Goal: Information Seeking & Learning: Learn about a topic

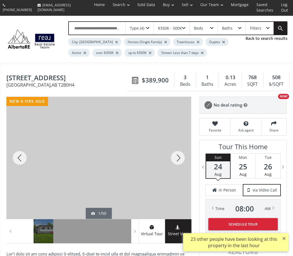
scroll to position [1, 0]
click at [158, 169] on div at bounding box center [98, 158] width 185 height 122
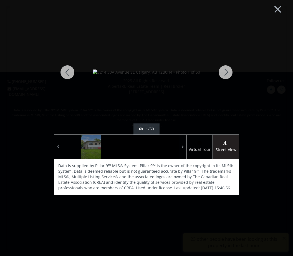
click at [231, 71] on div at bounding box center [225, 72] width 27 height 125
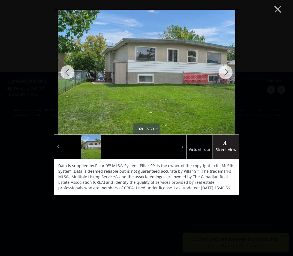
click at [225, 69] on div at bounding box center [225, 72] width 27 height 125
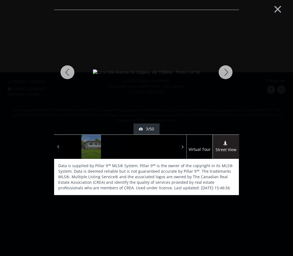
click at [225, 71] on div at bounding box center [225, 72] width 27 height 125
click at [221, 70] on div at bounding box center [225, 72] width 27 height 125
click at [222, 69] on div at bounding box center [225, 72] width 27 height 125
click at [222, 71] on div at bounding box center [225, 72] width 27 height 125
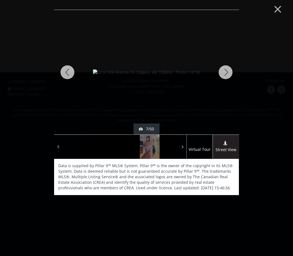
click at [223, 70] on div at bounding box center [225, 72] width 27 height 125
click at [224, 70] on div at bounding box center [225, 72] width 27 height 125
click at [225, 67] on div at bounding box center [225, 72] width 27 height 125
click at [225, 68] on div at bounding box center [225, 72] width 27 height 125
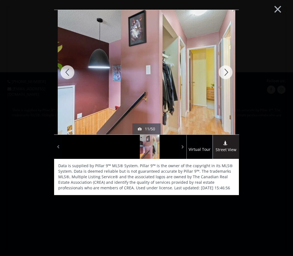
click at [225, 68] on div at bounding box center [225, 72] width 27 height 125
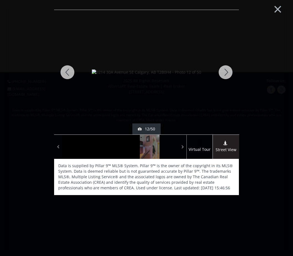
click at [225, 69] on div at bounding box center [225, 72] width 27 height 125
click at [226, 69] on div at bounding box center [225, 72] width 27 height 125
click at [227, 69] on div at bounding box center [225, 72] width 27 height 125
click at [283, 5] on button "×" at bounding box center [277, 8] width 30 height 23
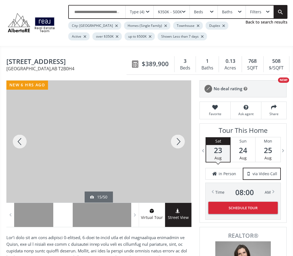
scroll to position [0, 0]
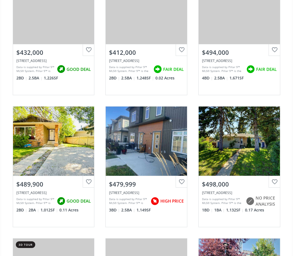
scroll to position [1173, 0]
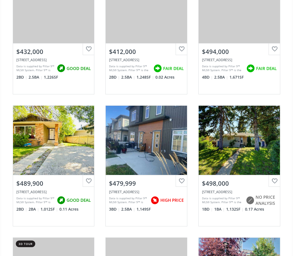
click at [61, 155] on div "View Photos & Details" at bounding box center [53, 140] width 81 height 69
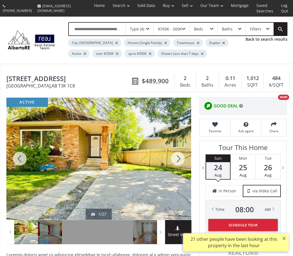
click at [178, 161] on div at bounding box center [177, 159] width 27 height 122
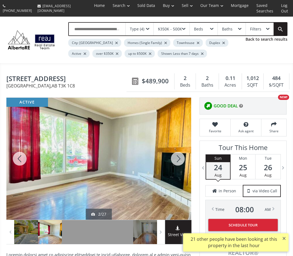
click at [177, 162] on div at bounding box center [177, 159] width 27 height 122
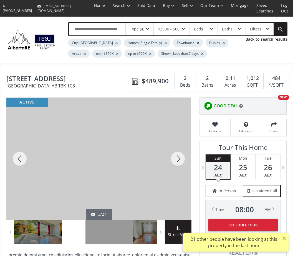
click at [175, 157] on div at bounding box center [177, 159] width 27 height 122
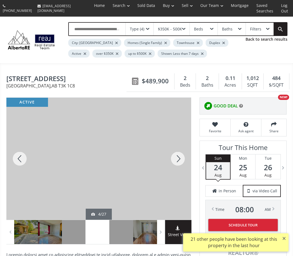
click at [174, 163] on div at bounding box center [177, 159] width 27 height 122
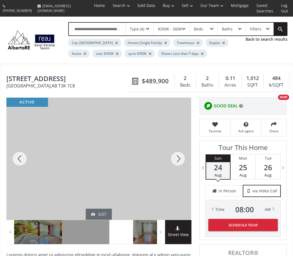
click at [174, 162] on div at bounding box center [177, 159] width 27 height 122
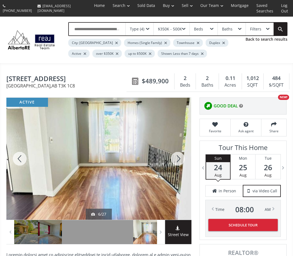
click at [175, 166] on div at bounding box center [177, 159] width 27 height 122
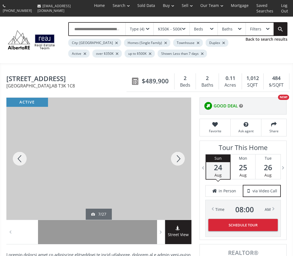
click at [177, 160] on div at bounding box center [177, 159] width 27 height 122
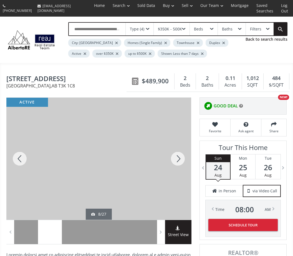
click at [176, 159] on div at bounding box center [177, 159] width 27 height 122
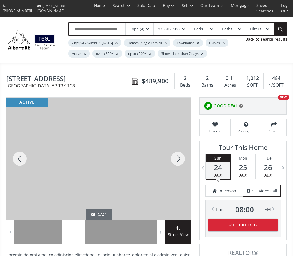
click at [177, 158] on div at bounding box center [177, 159] width 27 height 122
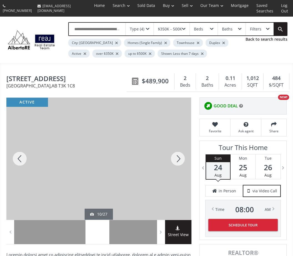
click at [178, 159] on div at bounding box center [177, 159] width 27 height 122
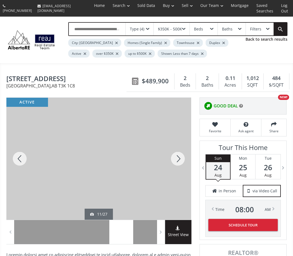
click at [175, 165] on div at bounding box center [177, 159] width 27 height 122
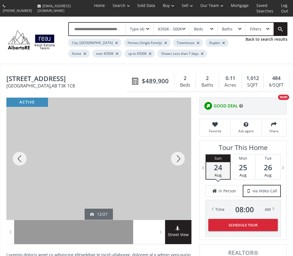
click at [175, 162] on div at bounding box center [177, 159] width 27 height 122
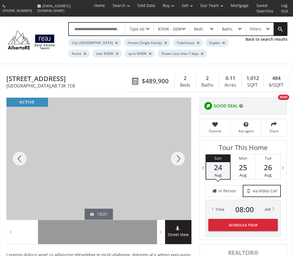
click at [174, 162] on div at bounding box center [177, 159] width 27 height 122
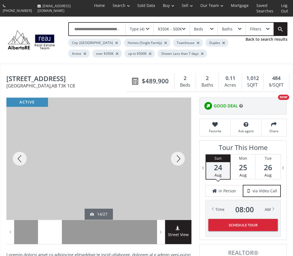
click at [177, 163] on div at bounding box center [177, 159] width 27 height 122
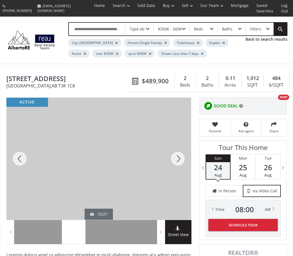
click at [176, 162] on div at bounding box center [177, 159] width 27 height 122
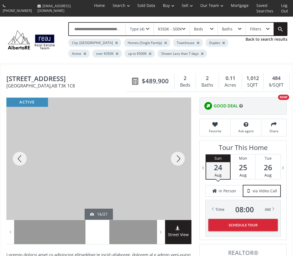
click at [178, 159] on div at bounding box center [177, 159] width 27 height 122
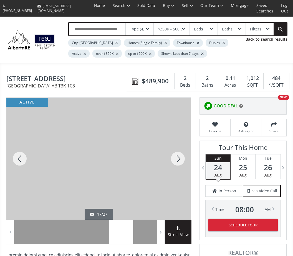
click at [178, 164] on div at bounding box center [177, 159] width 27 height 122
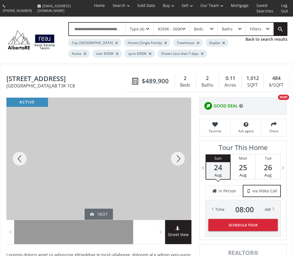
click at [177, 157] on div at bounding box center [177, 159] width 27 height 122
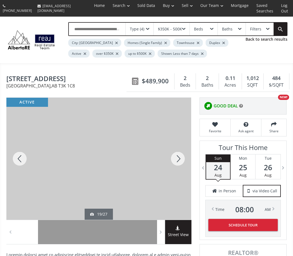
click at [177, 160] on div at bounding box center [177, 159] width 27 height 122
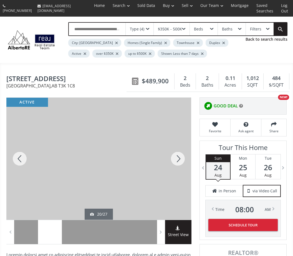
click at [176, 165] on div at bounding box center [177, 159] width 27 height 122
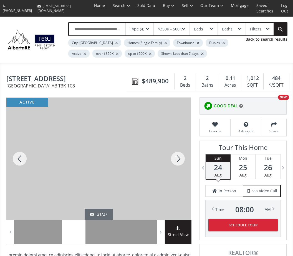
click at [174, 159] on div at bounding box center [177, 159] width 27 height 122
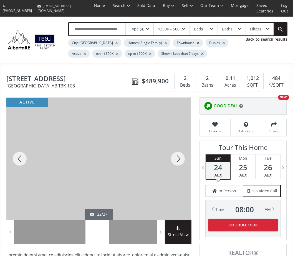
click at [175, 161] on div at bounding box center [177, 159] width 27 height 122
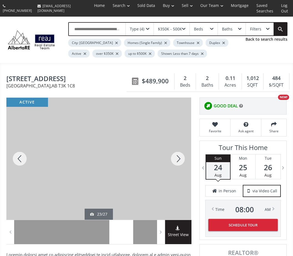
click at [176, 160] on div at bounding box center [177, 159] width 27 height 122
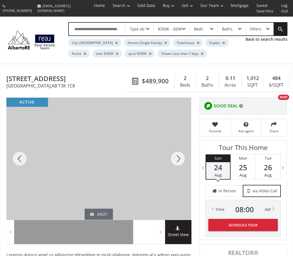
click at [178, 162] on div at bounding box center [177, 159] width 27 height 122
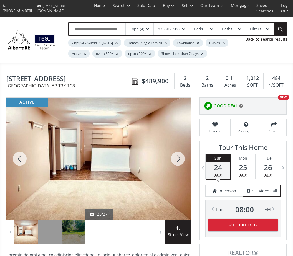
click at [173, 157] on div at bounding box center [177, 159] width 27 height 122
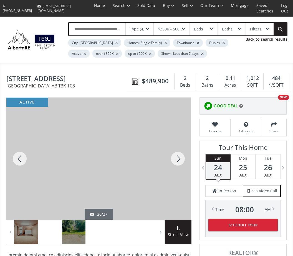
click at [179, 158] on div at bounding box center [177, 159] width 27 height 122
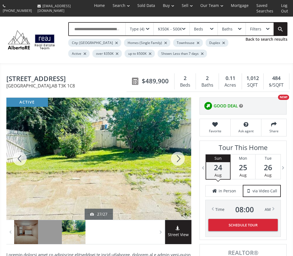
click at [177, 158] on div at bounding box center [177, 159] width 27 height 122
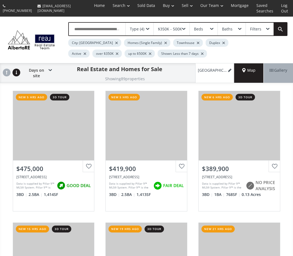
click at [127, 41] on div "Homes (Single Family)" at bounding box center [147, 43] width 46 height 8
click at [176, 55] on div "Shown: Less than 7 days" at bounding box center [181, 54] width 49 height 8
click at [201, 54] on div at bounding box center [202, 54] width 3 height 2
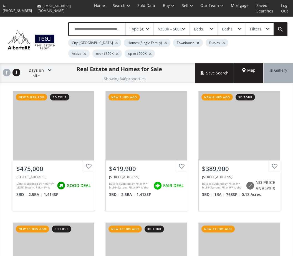
click at [222, 44] on div at bounding box center [223, 43] width 3 height 2
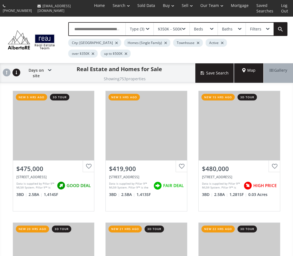
click at [196, 42] on div at bounding box center [197, 43] width 3 height 2
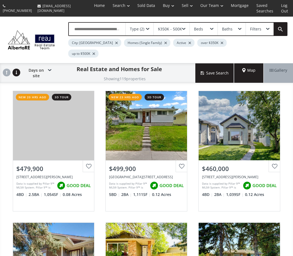
click at [250, 68] on div "Map" at bounding box center [248, 72] width 29 height 19
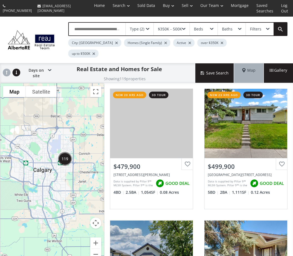
click at [49, 69] on span at bounding box center [49, 70] width 3 height 2
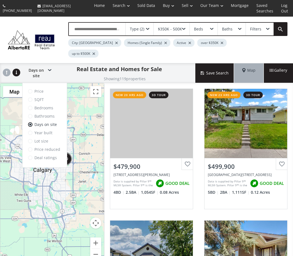
click at [45, 89] on label "Price" at bounding box center [44, 92] width 33 height 6
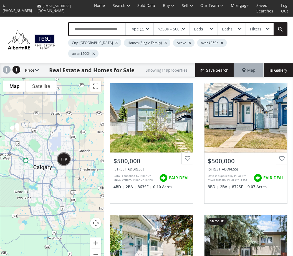
click at [6, 66] on use at bounding box center [7, 70] width 8 height 8
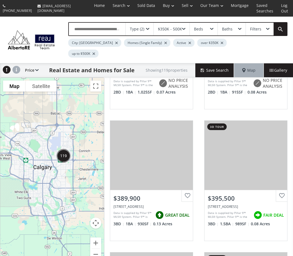
scroll to position [226, 0]
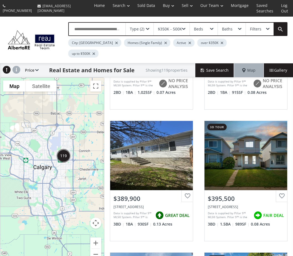
click at [220, 42] on div at bounding box center [221, 43] width 3 height 2
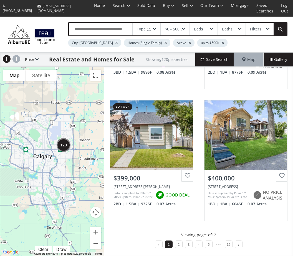
scroll to position [500, 0]
click at [238, 245] on link at bounding box center [238, 245] width 7 height 8
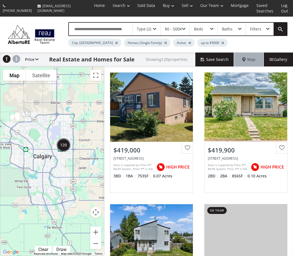
scroll to position [0, 0]
click at [154, 27] on div "Type (2)" at bounding box center [146, 29] width 28 height 13
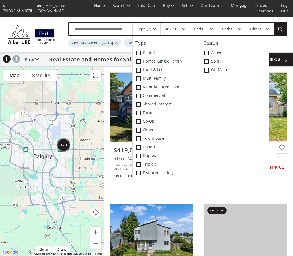
click at [208, 69] on span at bounding box center [206, 70] width 5 height 5
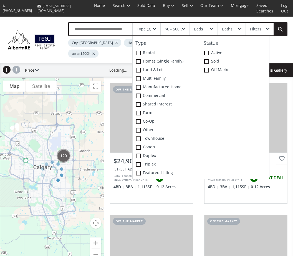
click at [210, 51] on label "Active" at bounding box center [235, 53] width 68 height 9
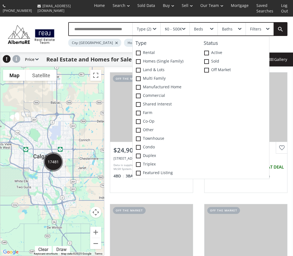
click at [286, 111] on div "View Photos & Details" at bounding box center [245, 107] width 83 height 69
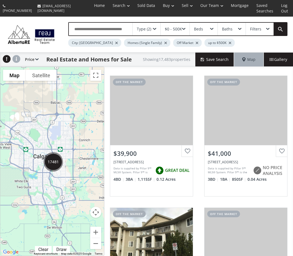
scroll to position [116, 0]
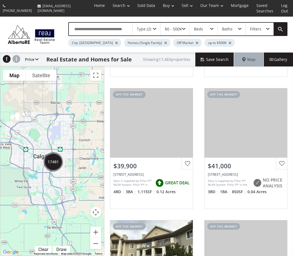
click at [171, 129] on div "View Photos & Details" at bounding box center [151, 122] width 83 height 69
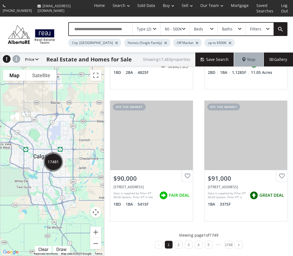
scroll to position [500, 0]
click at [238, 251] on div "Temple Drive NE Calgary AB T1Y 5E7 off the market View Photos & Details $24,900…" at bounding box center [198, 162] width 188 height 190
click at [241, 245] on link at bounding box center [238, 245] width 7 height 8
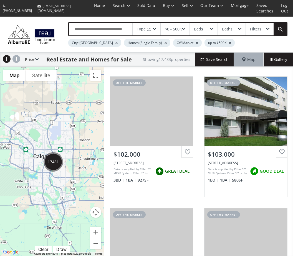
scroll to position [391, 0]
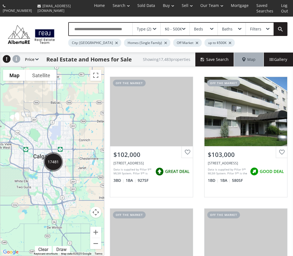
click at [258, 126] on div "View Photos & Details" at bounding box center [245, 111] width 83 height 69
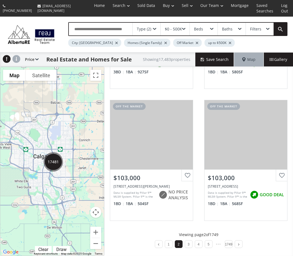
scroll to position [500, 0]
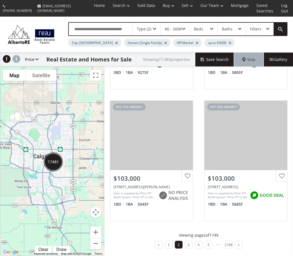
click at [238, 247] on link at bounding box center [238, 245] width 7 height 8
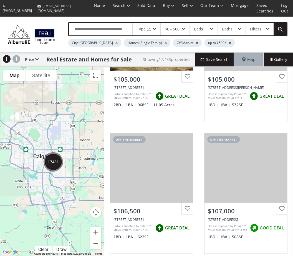
scroll to position [336, 0]
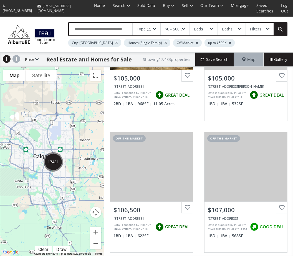
click at [263, 31] on div "Filters" at bounding box center [259, 29] width 28 height 13
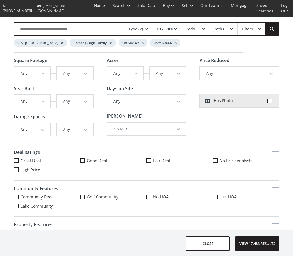
click at [15, 160] on span at bounding box center [16, 160] width 5 height 5
click at [271, 25] on link at bounding box center [271, 29] width 13 height 13
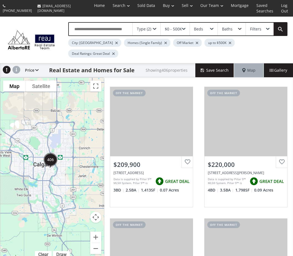
scroll to position [256, 0]
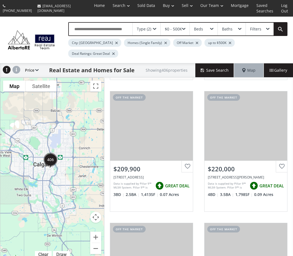
click at [168, 144] on div "View Photos & Details" at bounding box center [151, 125] width 83 height 69
click at [257, 146] on div "View Photos & Details" at bounding box center [245, 125] width 83 height 69
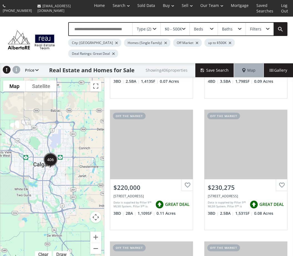
scroll to position [369, 0]
click at [171, 155] on div "View Photos & Details" at bounding box center [151, 144] width 83 height 69
click at [255, 159] on div "View Photos & Details" at bounding box center [245, 144] width 83 height 69
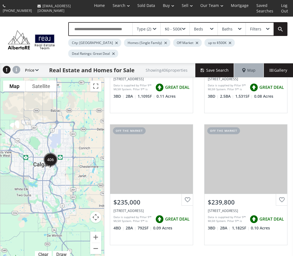
scroll to position [498, 0]
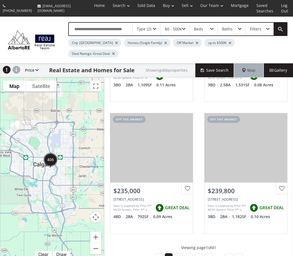
click at [169, 158] on div "View Photos & Details" at bounding box center [151, 147] width 83 height 69
click at [256, 168] on div "View Photos & Details" at bounding box center [245, 147] width 83 height 69
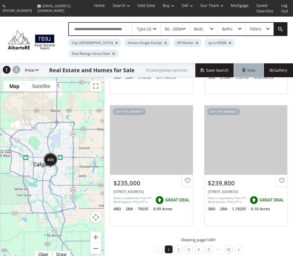
scroll to position [505, 0]
click at [236, 252] on link at bounding box center [238, 250] width 7 height 8
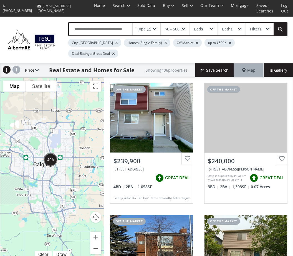
scroll to position [0, 0]
click at [256, 132] on div "View Photos & Details" at bounding box center [245, 117] width 83 height 69
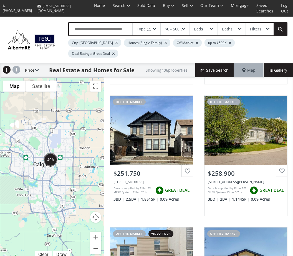
scroll to position [385, 0]
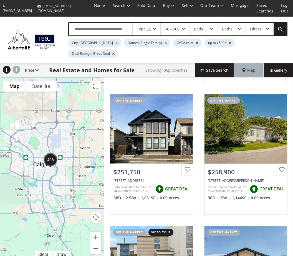
click at [167, 152] on div "View Photos & Details" at bounding box center [151, 128] width 83 height 69
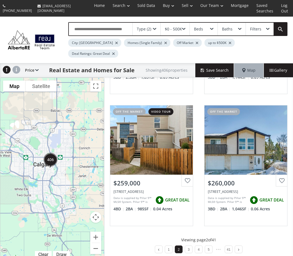
scroll to position [505, 0]
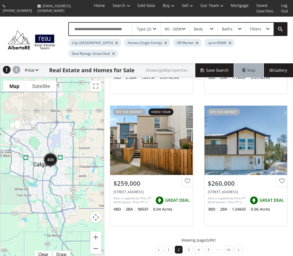
click at [240, 250] on link at bounding box center [238, 250] width 7 height 8
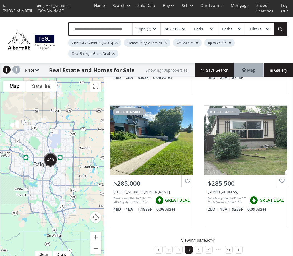
click at [236, 253] on link at bounding box center [238, 250] width 7 height 8
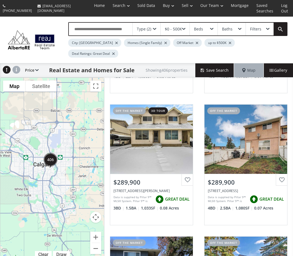
scroll to position [111, 0]
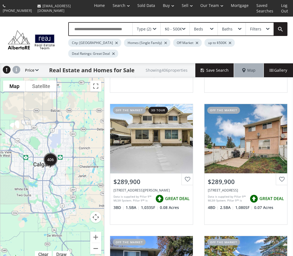
click at [264, 176] on div "$289,900" at bounding box center [245, 181] width 83 height 14
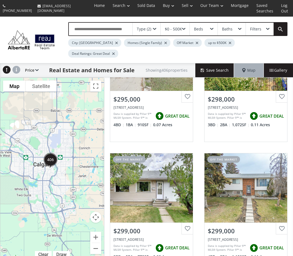
scroll to position [327, 0]
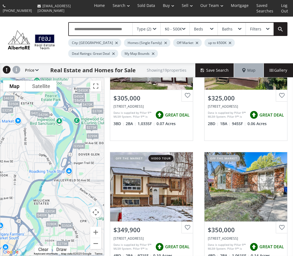
click at [181, 27] on div "$0 - 500K" at bounding box center [173, 29] width 17 height 4
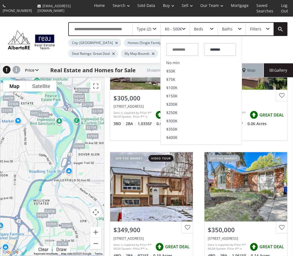
click at [175, 129] on span "$350K" at bounding box center [171, 129] width 11 height 4
type input "*******"
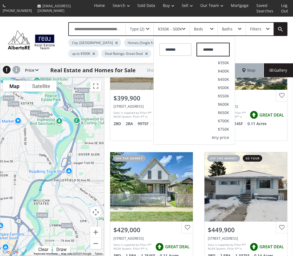
click at [214, 47] on input "*******" at bounding box center [213, 49] width 32 height 13
click at [185, 50] on input "*******" at bounding box center [175, 49] width 32 height 13
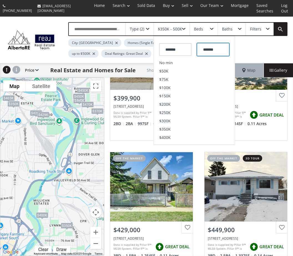
click at [222, 50] on input "*******" at bounding box center [213, 49] width 32 height 13
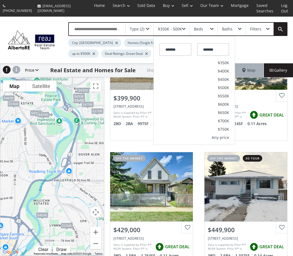
click at [226, 64] on span "$350K" at bounding box center [222, 63] width 11 height 4
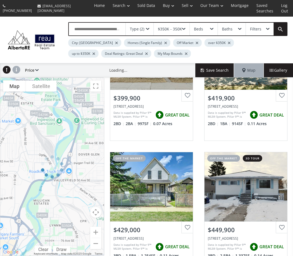
scroll to position [48, 0]
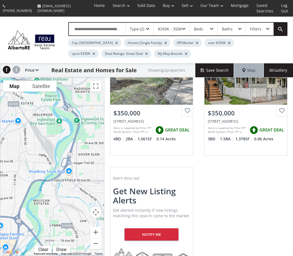
click at [204, 42] on div "over $350K" at bounding box center [218, 43] width 29 height 8
click at [204, 40] on div "over $350K" at bounding box center [218, 43] width 29 height 8
click at [204, 43] on div "over $350K" at bounding box center [218, 43] width 29 height 8
click at [178, 25] on div "$350K - 350K" at bounding box center [171, 29] width 36 height 13
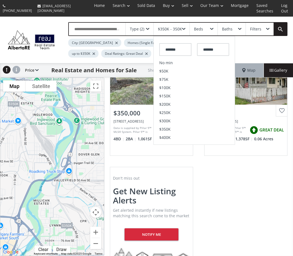
click at [170, 112] on span "$250K" at bounding box center [164, 113] width 11 height 4
type input "*******"
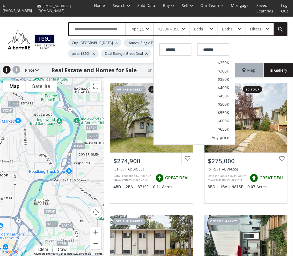
click at [272, 53] on div "Type (2) $250K - 350K ******* ******* No min $50K $75K $100K $150K $200K $250K …" at bounding box center [172, 39] width 230 height 35
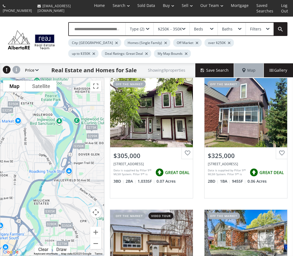
scroll to position [276, 0]
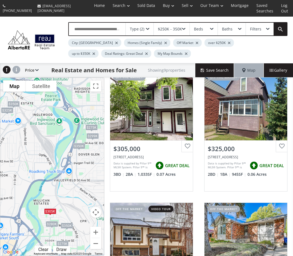
click at [170, 129] on div "View Photos & Details" at bounding box center [151, 105] width 83 height 69
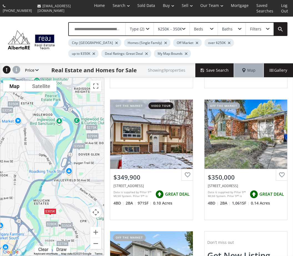
scroll to position [380, 0]
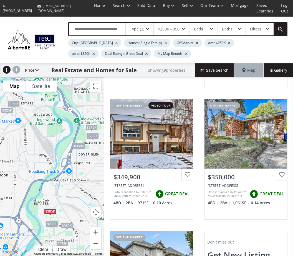
click at [173, 151] on div "View Photos & Details" at bounding box center [151, 133] width 83 height 69
click at [258, 151] on div "View Photos & Details" at bounding box center [245, 133] width 83 height 69
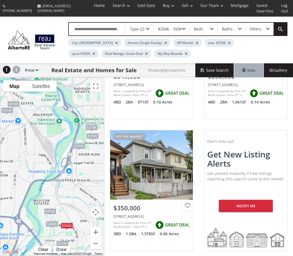
scroll to position [480, 0]
click at [167, 191] on div "View Photos & Details" at bounding box center [151, 165] width 83 height 69
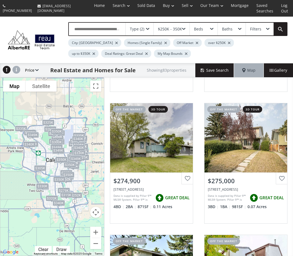
scroll to position [375, 0]
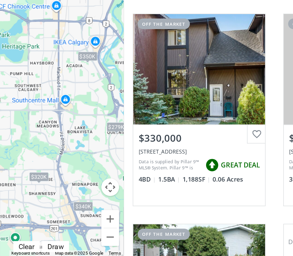
scroll to position [3, 0]
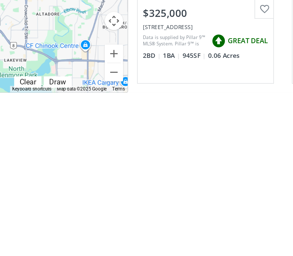
scroll to position [185, 0]
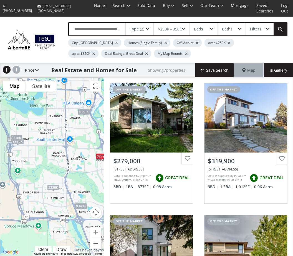
click at [158, 132] on div "View Photos & Details" at bounding box center [151, 117] width 83 height 69
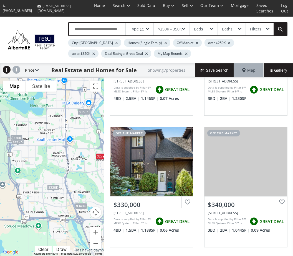
scroll to position [221, 0]
click at [252, 175] on div "View Photos & Details" at bounding box center [245, 161] width 83 height 69
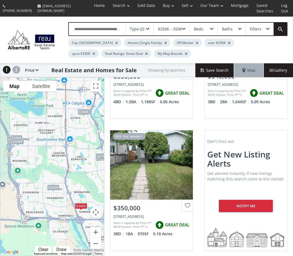
scroll to position [349, 0]
click at [167, 176] on div "View Photos & Details" at bounding box center [151, 165] width 83 height 69
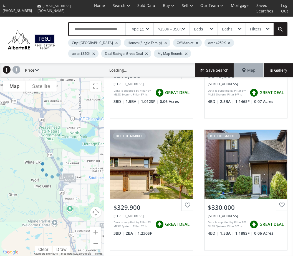
scroll to position [85, 0]
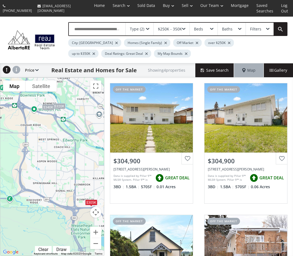
click at [254, 121] on div "View Photos & Details" at bounding box center [245, 117] width 83 height 69
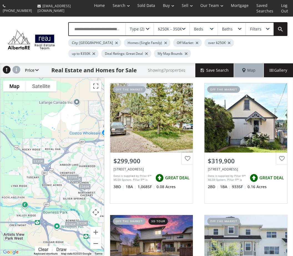
click at [168, 128] on div "View Photos & Details" at bounding box center [151, 117] width 83 height 69
click at [257, 130] on div "View Photos & Details" at bounding box center [245, 117] width 83 height 69
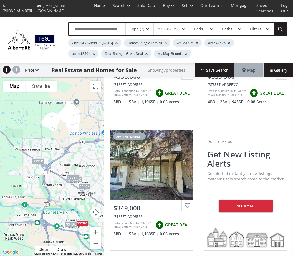
scroll to position [349, 0]
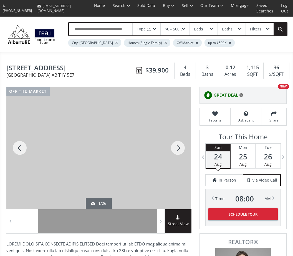
click at [174, 147] on div at bounding box center [177, 148] width 27 height 122
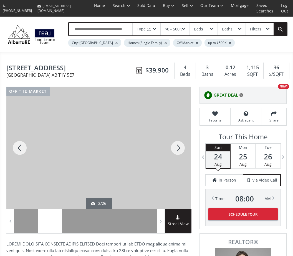
click at [175, 151] on div at bounding box center [177, 148] width 27 height 122
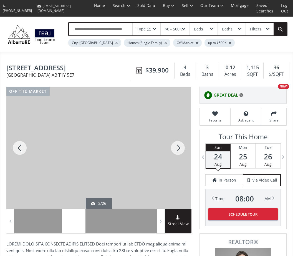
click at [176, 149] on div at bounding box center [177, 148] width 27 height 122
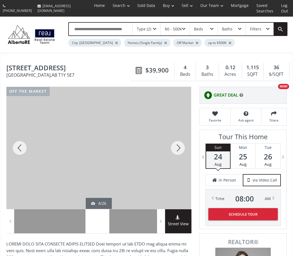
click at [178, 149] on div at bounding box center [177, 148] width 27 height 122
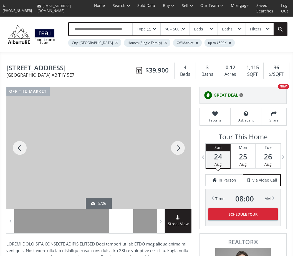
click at [180, 148] on div at bounding box center [177, 148] width 27 height 122
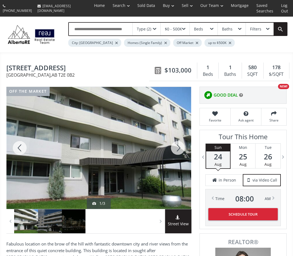
click at [179, 150] on div at bounding box center [177, 148] width 27 height 122
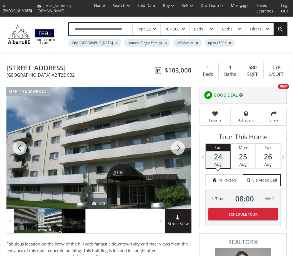
click at [179, 150] on div at bounding box center [177, 148] width 27 height 122
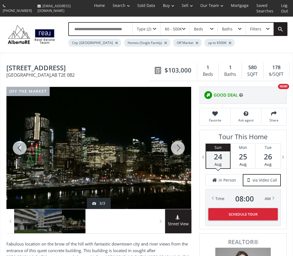
click at [174, 151] on div at bounding box center [177, 148] width 27 height 122
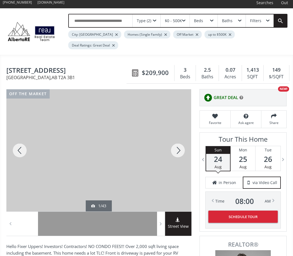
click at [162, 164] on div at bounding box center [98, 151] width 185 height 122
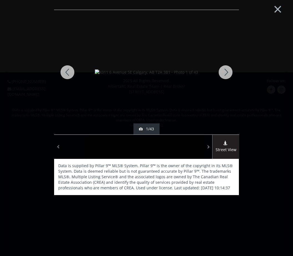
click at [244, 66] on div "off the market 1/43 Street View Data is supplied by Pillar 9™ MLS® System. Pill…" at bounding box center [146, 130] width 280 height 241
click at [227, 75] on div at bounding box center [225, 72] width 27 height 125
click at [226, 76] on div at bounding box center [225, 72] width 27 height 125
click at [226, 75] on div at bounding box center [225, 72] width 27 height 125
click at [224, 77] on div at bounding box center [225, 72] width 27 height 125
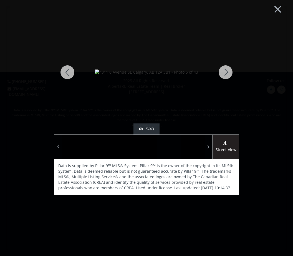
click at [224, 76] on div at bounding box center [225, 72] width 27 height 125
click at [223, 75] on div at bounding box center [225, 72] width 27 height 125
click at [226, 75] on div at bounding box center [225, 72] width 27 height 125
click at [227, 74] on div at bounding box center [225, 72] width 27 height 125
click at [225, 75] on div at bounding box center [225, 72] width 27 height 125
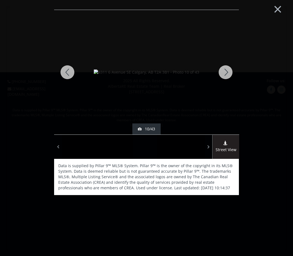
click at [225, 74] on div at bounding box center [225, 72] width 27 height 125
click at [226, 73] on div at bounding box center [225, 72] width 27 height 125
click at [225, 75] on div at bounding box center [225, 72] width 27 height 125
click at [228, 73] on div at bounding box center [225, 72] width 27 height 125
click at [226, 73] on div at bounding box center [225, 72] width 27 height 125
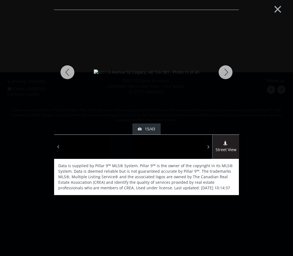
click at [224, 74] on div at bounding box center [225, 72] width 27 height 125
click at [226, 75] on div at bounding box center [225, 72] width 27 height 125
click at [227, 72] on div at bounding box center [225, 72] width 27 height 125
click at [225, 74] on div at bounding box center [225, 72] width 27 height 125
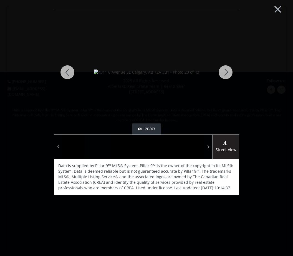
click at [225, 73] on div at bounding box center [225, 72] width 27 height 125
click at [224, 75] on div at bounding box center [225, 72] width 27 height 125
click at [225, 75] on div at bounding box center [225, 72] width 27 height 125
click at [227, 75] on div at bounding box center [225, 72] width 27 height 125
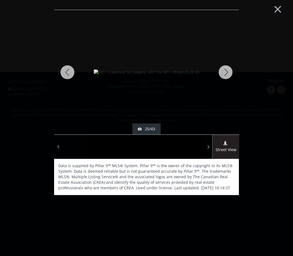
click at [226, 74] on div at bounding box center [225, 72] width 27 height 125
click at [225, 74] on div at bounding box center [225, 72] width 27 height 125
click at [226, 75] on div at bounding box center [225, 72] width 27 height 125
click at [224, 76] on div at bounding box center [225, 72] width 27 height 125
click at [224, 75] on div at bounding box center [225, 72] width 27 height 125
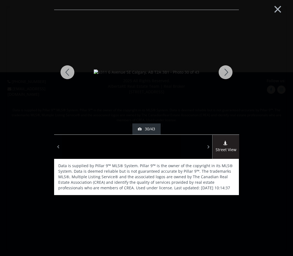
click at [226, 74] on div at bounding box center [225, 72] width 27 height 125
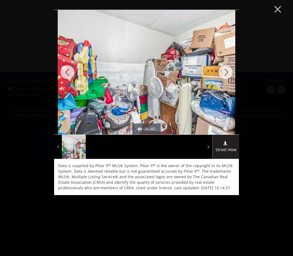
click at [227, 74] on div at bounding box center [225, 72] width 27 height 125
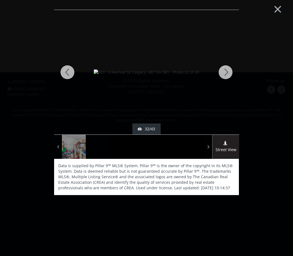
click at [227, 74] on div at bounding box center [225, 72] width 27 height 125
click at [225, 73] on div at bounding box center [225, 72] width 27 height 125
click at [227, 73] on div at bounding box center [225, 72] width 27 height 125
click at [226, 73] on div at bounding box center [225, 72] width 27 height 125
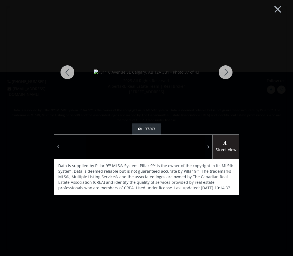
click at [225, 74] on div at bounding box center [225, 72] width 27 height 125
click at [226, 75] on div at bounding box center [225, 72] width 27 height 125
click at [225, 74] on div at bounding box center [225, 72] width 27 height 125
click at [228, 72] on div at bounding box center [225, 72] width 27 height 125
click at [226, 74] on div at bounding box center [225, 72] width 27 height 125
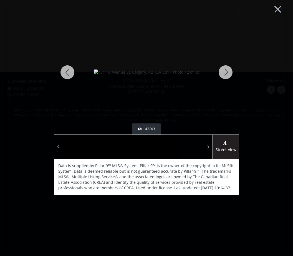
click at [226, 75] on div at bounding box center [225, 72] width 27 height 125
click at [280, 9] on button "×" at bounding box center [277, 8] width 30 height 23
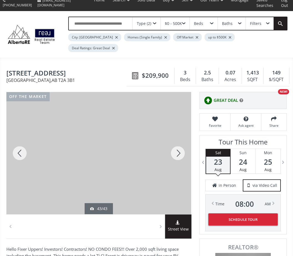
scroll to position [0, 0]
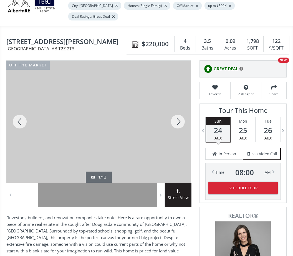
scroll to position [35, 0]
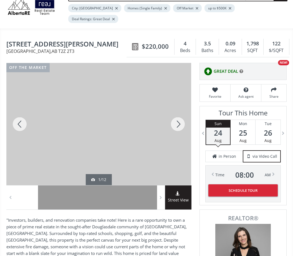
click at [180, 120] on div at bounding box center [177, 124] width 27 height 122
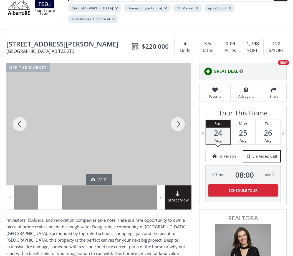
click at [178, 127] on div at bounding box center [177, 124] width 27 height 122
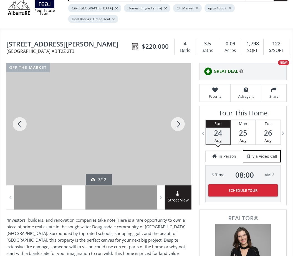
click at [178, 129] on div at bounding box center [177, 124] width 27 height 122
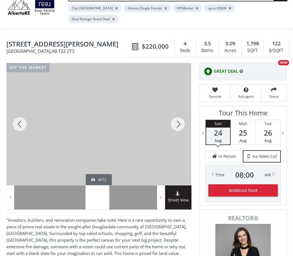
click at [178, 130] on div at bounding box center [177, 124] width 27 height 122
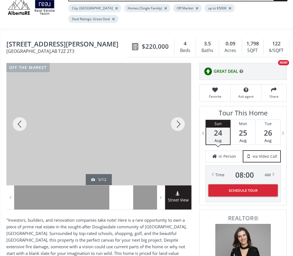
click at [177, 125] on div at bounding box center [177, 124] width 27 height 122
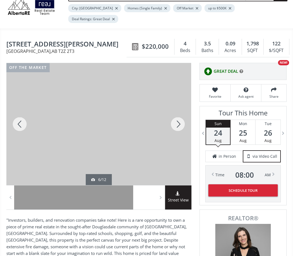
click at [178, 125] on div at bounding box center [177, 124] width 27 height 122
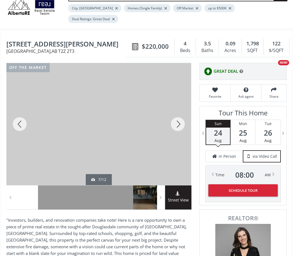
click at [176, 123] on div at bounding box center [177, 124] width 27 height 122
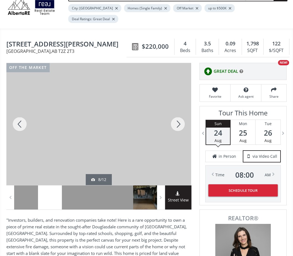
click at [176, 126] on div at bounding box center [177, 124] width 27 height 122
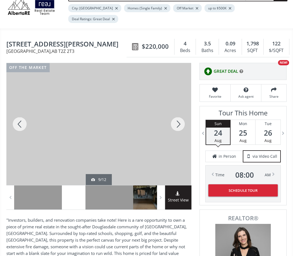
click at [176, 121] on div at bounding box center [177, 124] width 27 height 122
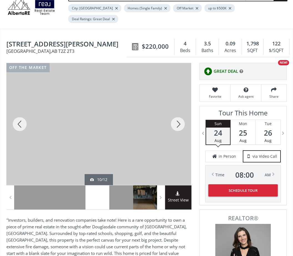
click at [178, 123] on div at bounding box center [177, 124] width 27 height 122
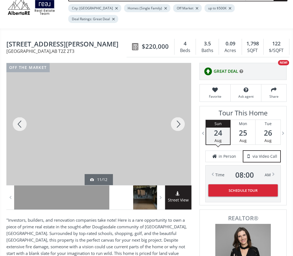
click at [177, 124] on div at bounding box center [177, 124] width 27 height 122
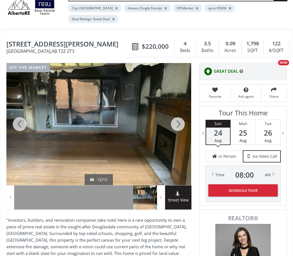
click at [176, 123] on div at bounding box center [177, 124] width 27 height 122
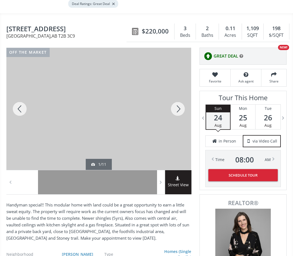
scroll to position [48, 0]
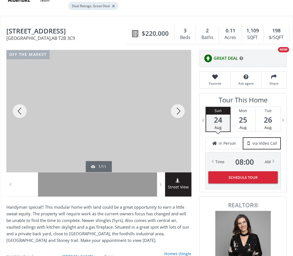
click at [181, 110] on div at bounding box center [177, 111] width 27 height 122
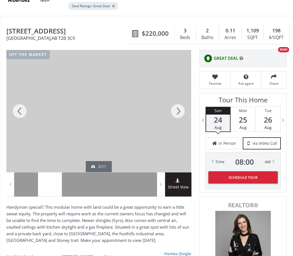
click at [177, 110] on div at bounding box center [177, 111] width 27 height 122
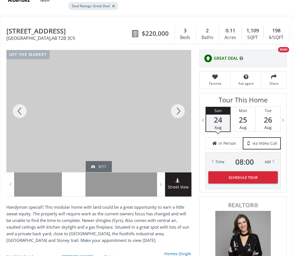
click at [178, 109] on div at bounding box center [177, 111] width 27 height 122
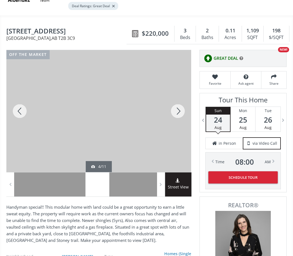
click at [175, 111] on div at bounding box center [177, 111] width 27 height 122
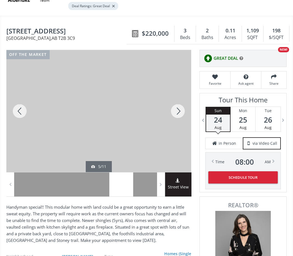
click at [175, 111] on div at bounding box center [177, 111] width 27 height 122
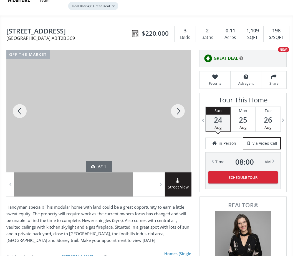
click at [177, 109] on div at bounding box center [177, 111] width 27 height 122
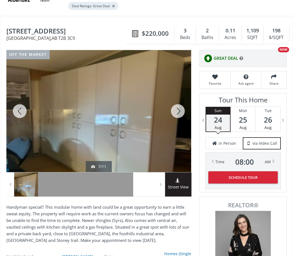
click at [175, 111] on div at bounding box center [177, 111] width 27 height 122
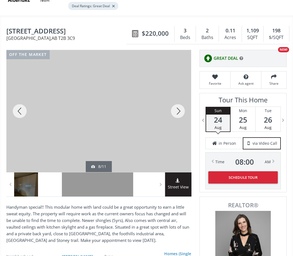
click at [175, 111] on div at bounding box center [177, 111] width 27 height 122
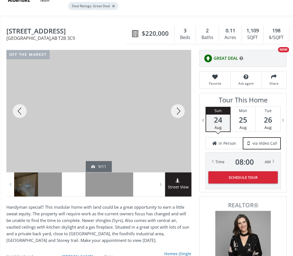
click at [174, 110] on div at bounding box center [177, 111] width 27 height 122
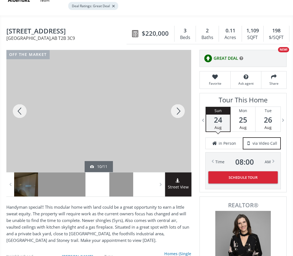
click at [175, 111] on div at bounding box center [177, 111] width 27 height 122
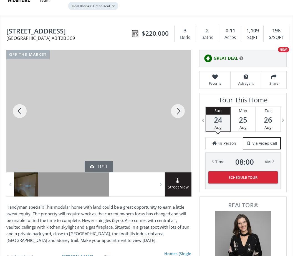
click at [175, 110] on div at bounding box center [177, 111] width 27 height 122
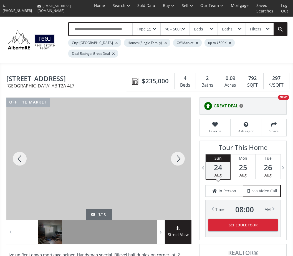
click at [178, 157] on div at bounding box center [177, 159] width 27 height 122
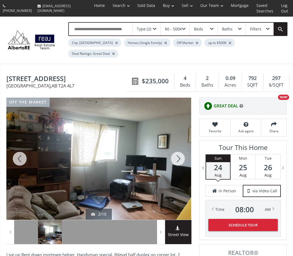
click at [175, 158] on div at bounding box center [177, 159] width 27 height 122
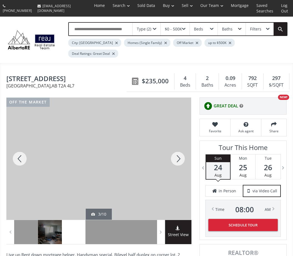
click at [175, 157] on div at bounding box center [177, 159] width 27 height 122
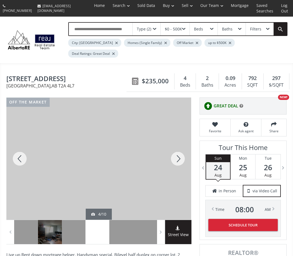
click at [175, 159] on div at bounding box center [177, 159] width 27 height 122
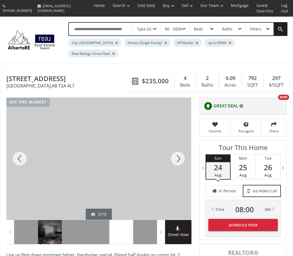
click at [177, 161] on div at bounding box center [177, 159] width 27 height 122
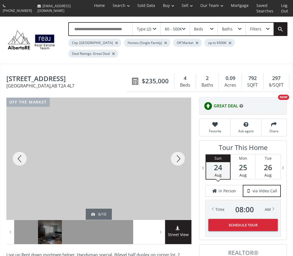
click at [177, 160] on div at bounding box center [177, 159] width 27 height 122
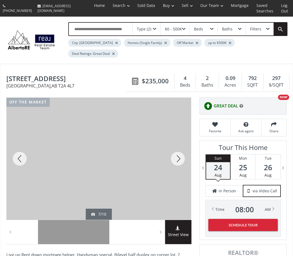
click at [178, 160] on div at bounding box center [177, 159] width 27 height 122
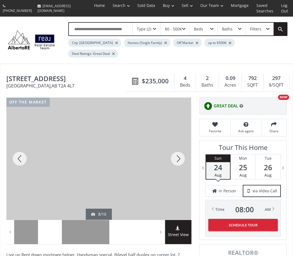
click at [178, 160] on div at bounding box center [177, 159] width 27 height 122
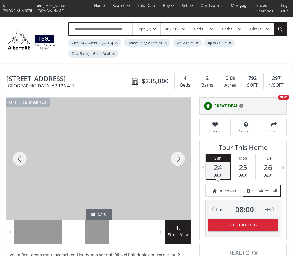
click at [177, 160] on div at bounding box center [177, 159] width 27 height 122
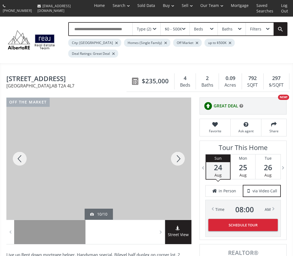
click at [178, 159] on div at bounding box center [177, 159] width 27 height 122
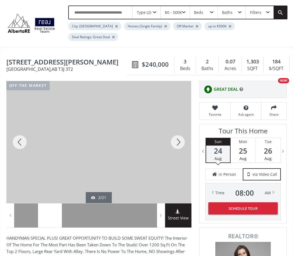
click at [177, 141] on div at bounding box center [177, 142] width 27 height 122
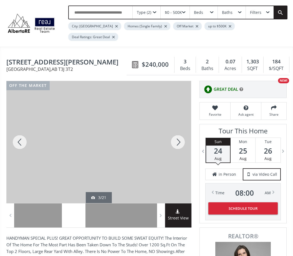
click at [178, 143] on div at bounding box center [177, 142] width 27 height 122
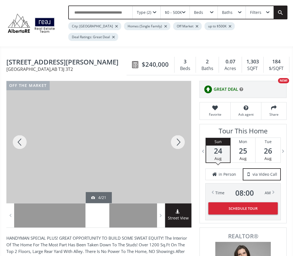
click at [177, 140] on div at bounding box center [177, 142] width 27 height 122
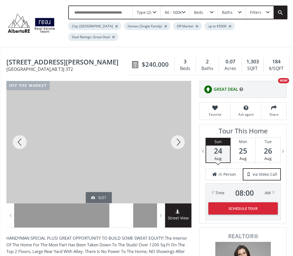
click at [177, 143] on div at bounding box center [177, 142] width 27 height 122
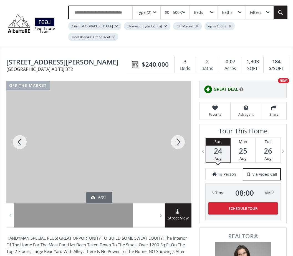
click at [178, 142] on div at bounding box center [177, 142] width 27 height 122
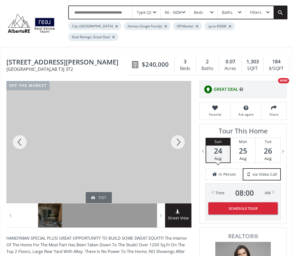
click at [176, 141] on div at bounding box center [177, 142] width 27 height 122
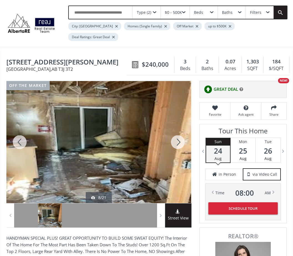
click at [178, 141] on div at bounding box center [177, 142] width 27 height 122
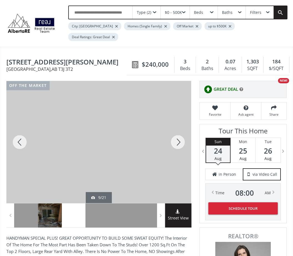
click at [177, 138] on div at bounding box center [177, 142] width 27 height 122
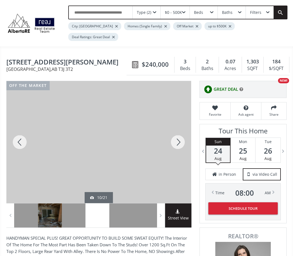
click at [175, 140] on div at bounding box center [177, 142] width 27 height 122
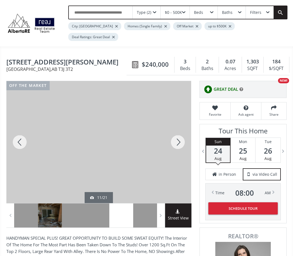
click at [177, 140] on div at bounding box center [177, 142] width 27 height 122
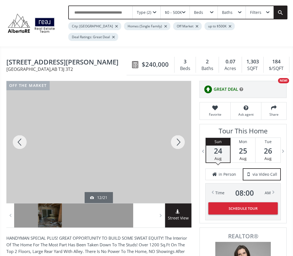
click at [175, 143] on div at bounding box center [177, 142] width 27 height 122
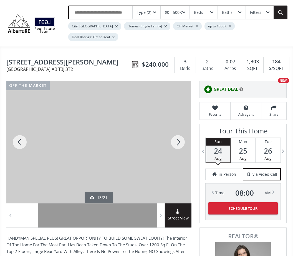
click at [176, 144] on div at bounding box center [177, 142] width 27 height 122
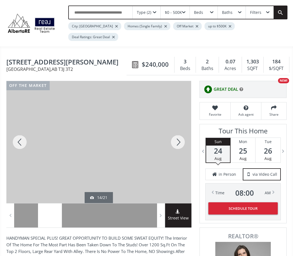
click at [178, 142] on div at bounding box center [177, 142] width 27 height 122
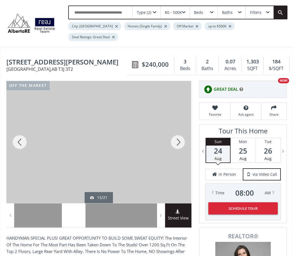
click at [178, 142] on div at bounding box center [177, 142] width 27 height 122
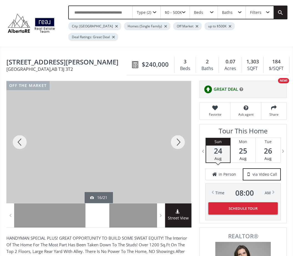
click at [173, 144] on div at bounding box center [177, 142] width 27 height 122
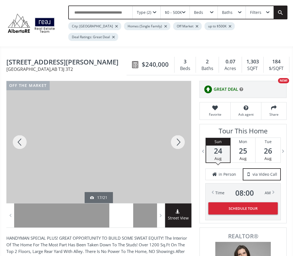
click at [177, 143] on div at bounding box center [177, 142] width 27 height 122
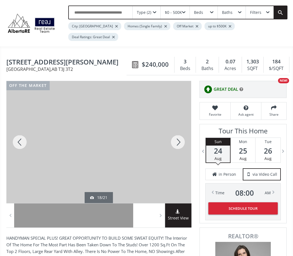
click at [177, 144] on div at bounding box center [177, 142] width 27 height 122
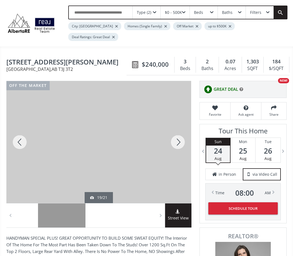
click at [176, 141] on div at bounding box center [177, 142] width 27 height 122
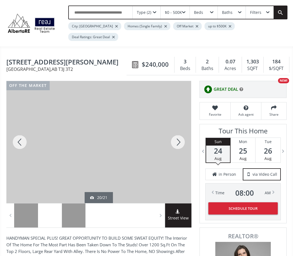
click at [175, 144] on div at bounding box center [177, 142] width 27 height 122
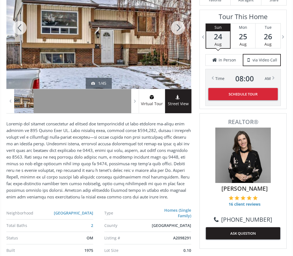
click at [178, 29] on div at bounding box center [177, 28] width 27 height 122
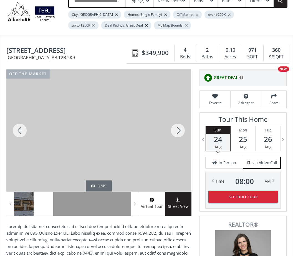
scroll to position [26, 0]
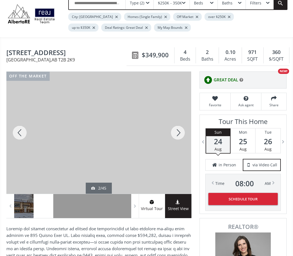
click at [179, 135] on div at bounding box center [177, 133] width 27 height 122
click at [178, 135] on div at bounding box center [177, 133] width 27 height 122
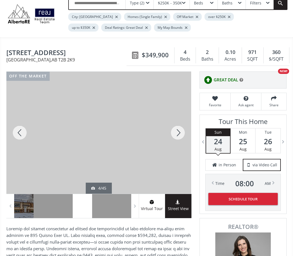
click at [175, 135] on div at bounding box center [177, 133] width 27 height 122
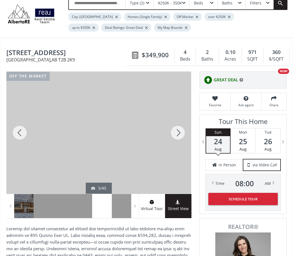
click at [177, 133] on div at bounding box center [177, 133] width 27 height 122
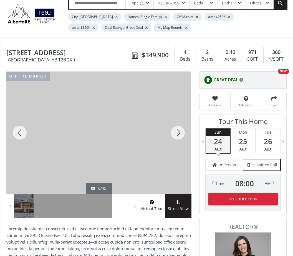
click at [177, 134] on div at bounding box center [177, 133] width 27 height 122
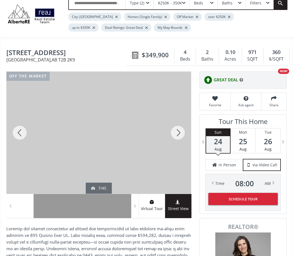
click at [176, 134] on div at bounding box center [177, 133] width 27 height 122
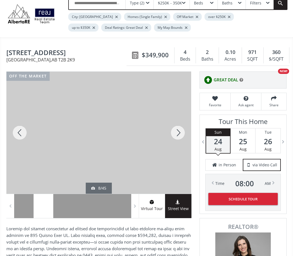
click at [175, 133] on div at bounding box center [177, 133] width 27 height 122
click at [177, 133] on div at bounding box center [177, 133] width 27 height 122
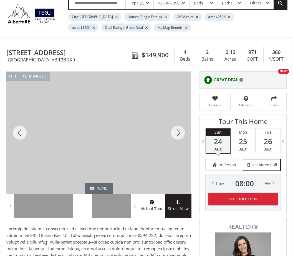
click at [176, 131] on div at bounding box center [177, 133] width 27 height 122
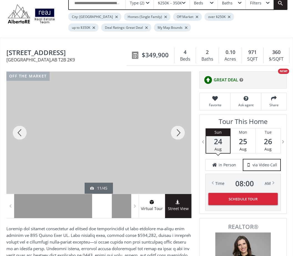
click at [175, 134] on div at bounding box center [177, 133] width 27 height 122
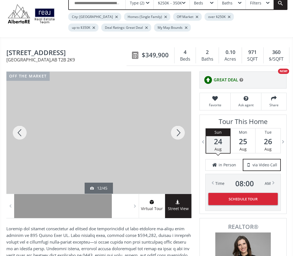
click at [180, 133] on div at bounding box center [177, 133] width 27 height 122
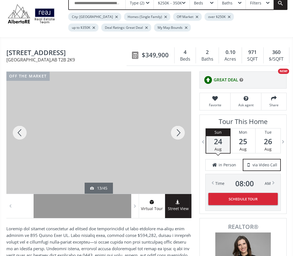
click at [177, 131] on div at bounding box center [177, 133] width 27 height 122
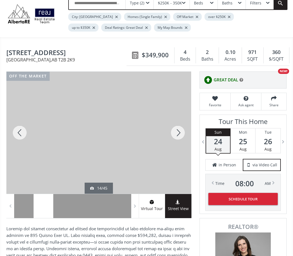
click at [179, 134] on div at bounding box center [177, 133] width 27 height 122
click at [178, 134] on div at bounding box center [177, 133] width 27 height 122
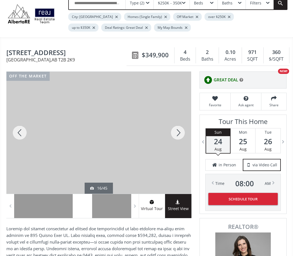
click at [177, 134] on div at bounding box center [177, 133] width 27 height 122
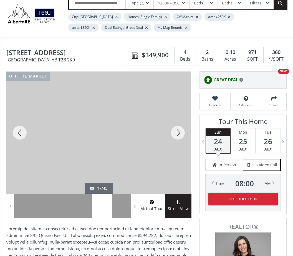
click at [178, 135] on div at bounding box center [177, 133] width 27 height 122
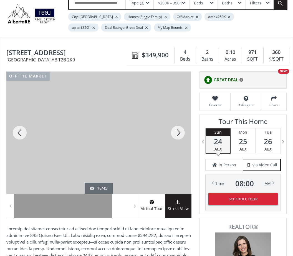
click at [179, 135] on div at bounding box center [177, 133] width 27 height 122
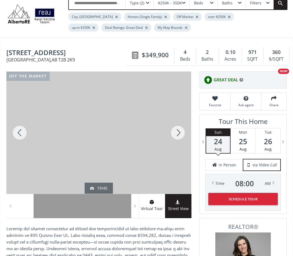
click at [174, 137] on div at bounding box center [177, 133] width 27 height 122
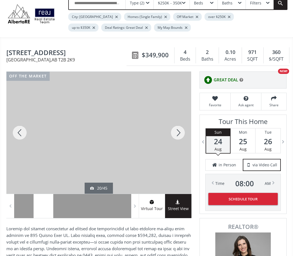
click at [174, 136] on div at bounding box center [177, 133] width 27 height 122
click at [175, 134] on div at bounding box center [177, 133] width 27 height 122
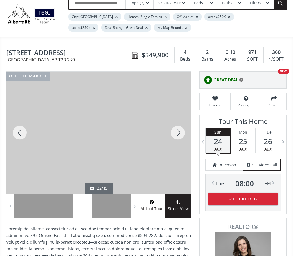
click at [175, 136] on div at bounding box center [177, 133] width 27 height 122
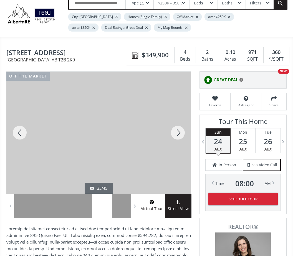
click at [175, 136] on div at bounding box center [177, 133] width 27 height 122
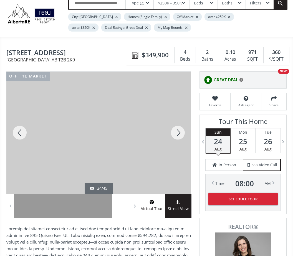
click at [178, 133] on div at bounding box center [177, 133] width 27 height 122
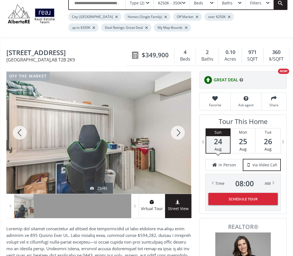
click at [179, 133] on div at bounding box center [177, 133] width 27 height 122
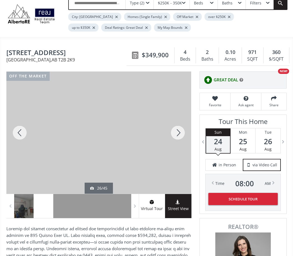
click at [177, 131] on div at bounding box center [177, 133] width 27 height 122
click at [177, 130] on div at bounding box center [177, 133] width 27 height 122
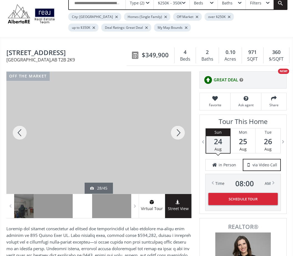
click at [175, 134] on div at bounding box center [177, 133] width 27 height 122
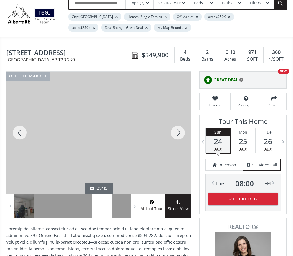
click at [178, 134] on div at bounding box center [177, 133] width 27 height 122
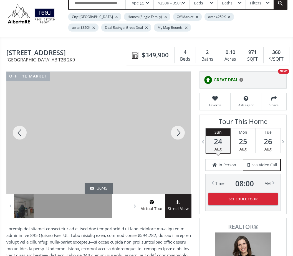
click at [176, 134] on div at bounding box center [177, 133] width 27 height 122
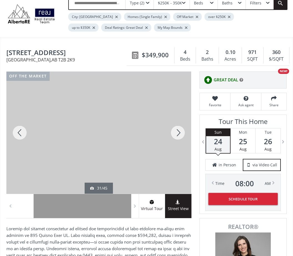
click at [175, 134] on div at bounding box center [177, 133] width 27 height 122
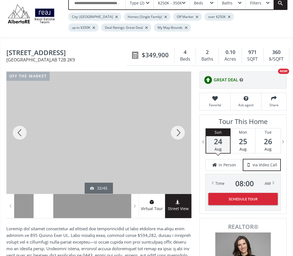
click at [175, 133] on div at bounding box center [177, 133] width 27 height 122
click at [175, 132] on div at bounding box center [177, 133] width 27 height 122
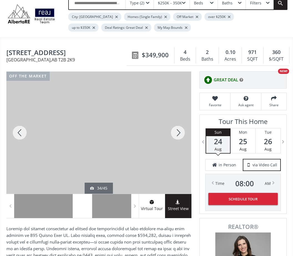
click at [177, 131] on div at bounding box center [177, 133] width 27 height 122
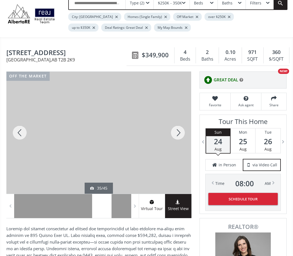
click at [177, 132] on div at bounding box center [177, 133] width 27 height 122
click at [180, 130] on div at bounding box center [177, 133] width 27 height 122
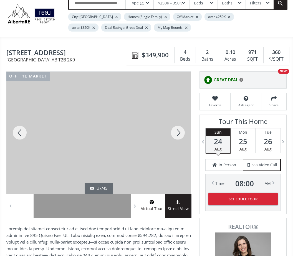
click at [177, 133] on div at bounding box center [177, 133] width 27 height 122
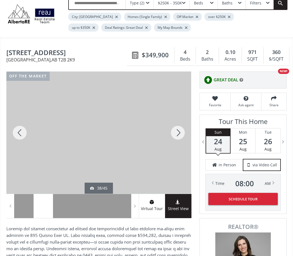
click at [177, 134] on div at bounding box center [177, 133] width 27 height 122
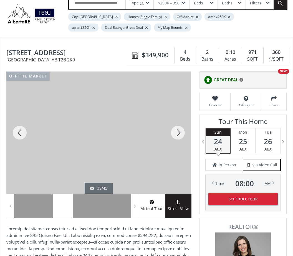
click at [180, 132] on div at bounding box center [177, 133] width 27 height 122
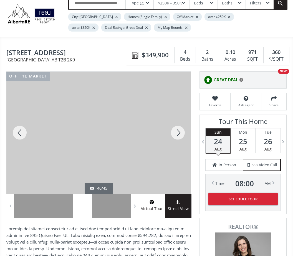
click at [180, 133] on div at bounding box center [177, 133] width 27 height 122
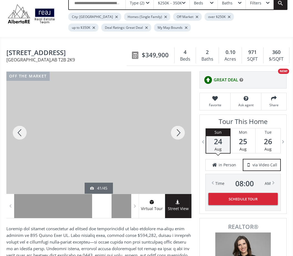
click at [178, 132] on div at bounding box center [177, 133] width 27 height 122
click at [179, 132] on div at bounding box center [177, 133] width 27 height 122
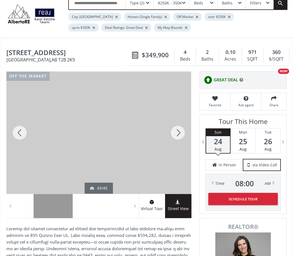
click at [179, 132] on div at bounding box center [177, 133] width 27 height 122
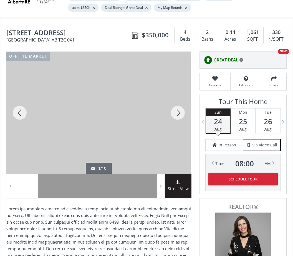
scroll to position [46, 0]
click at [175, 113] on div at bounding box center [177, 113] width 27 height 122
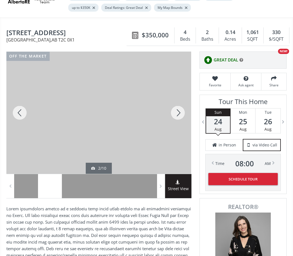
click at [178, 113] on div at bounding box center [177, 113] width 27 height 122
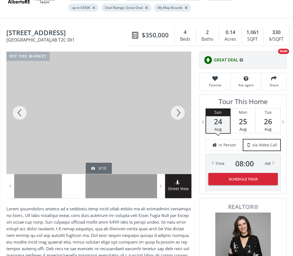
click at [177, 113] on div at bounding box center [177, 113] width 27 height 122
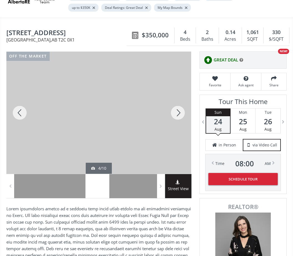
click at [178, 111] on div at bounding box center [177, 113] width 27 height 122
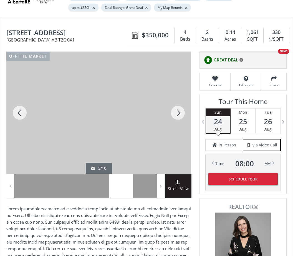
click at [176, 114] on div at bounding box center [177, 113] width 27 height 122
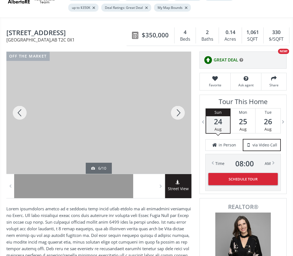
click at [178, 111] on div at bounding box center [177, 113] width 27 height 122
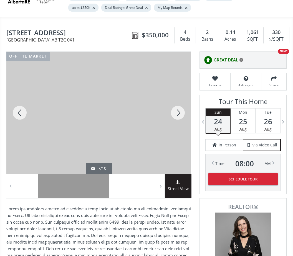
click at [179, 111] on div at bounding box center [177, 113] width 27 height 122
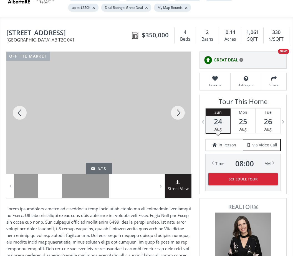
click at [177, 112] on div at bounding box center [177, 113] width 27 height 122
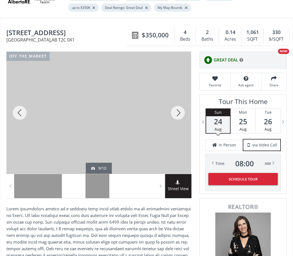
click at [179, 111] on div at bounding box center [177, 113] width 27 height 122
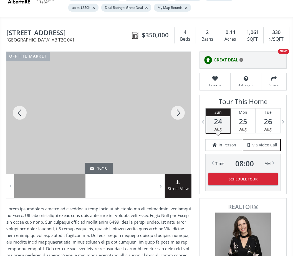
click at [178, 112] on div at bounding box center [177, 113] width 27 height 122
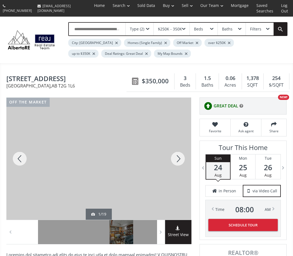
click at [145, 188] on div at bounding box center [98, 159] width 185 height 122
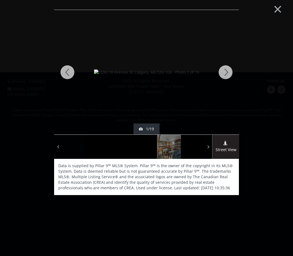
click at [226, 73] on div at bounding box center [225, 72] width 27 height 125
click at [227, 73] on div at bounding box center [225, 72] width 27 height 125
click at [224, 71] on div at bounding box center [225, 72] width 27 height 125
click at [227, 71] on div at bounding box center [225, 72] width 27 height 125
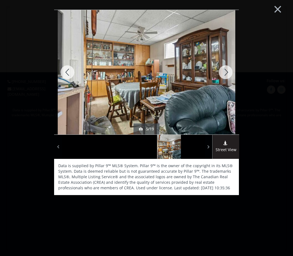
click at [225, 73] on div at bounding box center [225, 72] width 27 height 125
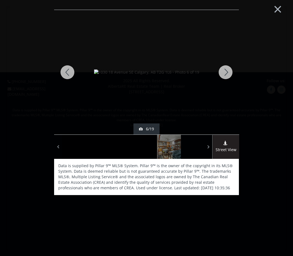
click at [227, 72] on div at bounding box center [225, 72] width 27 height 125
click at [227, 70] on div at bounding box center [225, 72] width 27 height 125
click at [228, 72] on div at bounding box center [225, 72] width 27 height 125
click at [227, 71] on div at bounding box center [225, 72] width 27 height 125
click at [227, 72] on div at bounding box center [225, 72] width 27 height 125
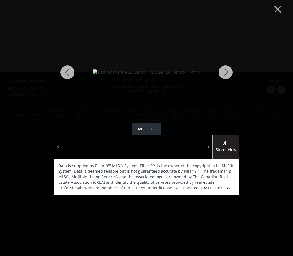
click at [227, 72] on div at bounding box center [225, 72] width 27 height 125
click at [228, 71] on div at bounding box center [225, 72] width 27 height 125
click at [227, 72] on div at bounding box center [225, 72] width 27 height 125
click at [228, 70] on div at bounding box center [225, 72] width 27 height 125
click at [228, 71] on div at bounding box center [225, 72] width 27 height 125
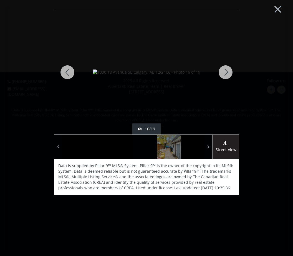
click at [228, 70] on div at bounding box center [225, 72] width 27 height 125
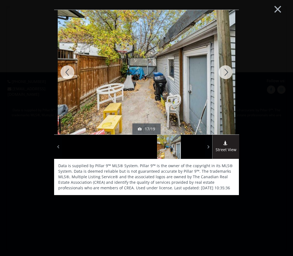
click at [232, 68] on div at bounding box center [225, 72] width 27 height 125
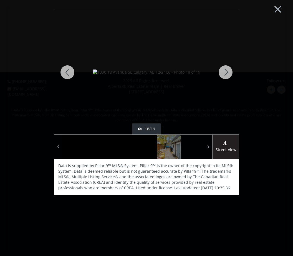
click at [234, 66] on div at bounding box center [225, 72] width 27 height 125
click at [227, 72] on div at bounding box center [225, 72] width 27 height 125
click at [228, 74] on div at bounding box center [225, 72] width 27 height 125
click at [278, 8] on button "×" at bounding box center [277, 8] width 30 height 23
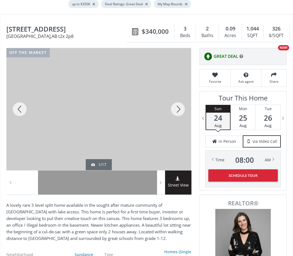
click at [156, 126] on div at bounding box center [98, 109] width 185 height 122
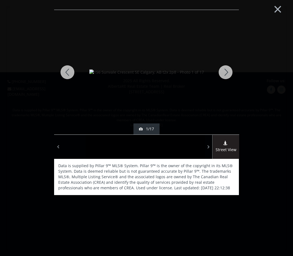
click at [227, 72] on div at bounding box center [225, 72] width 27 height 125
click at [224, 73] on div at bounding box center [225, 72] width 27 height 125
click at [224, 75] on div at bounding box center [225, 72] width 27 height 125
click at [225, 73] on div at bounding box center [225, 72] width 27 height 125
click at [223, 74] on div at bounding box center [225, 72] width 27 height 125
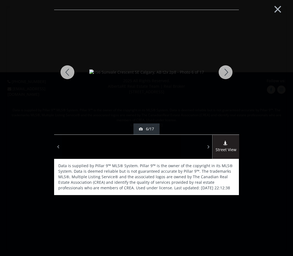
click at [224, 75] on div at bounding box center [225, 72] width 27 height 125
click at [225, 75] on div at bounding box center [225, 72] width 27 height 125
click at [224, 73] on div at bounding box center [225, 72] width 27 height 125
click at [226, 73] on div at bounding box center [225, 72] width 27 height 125
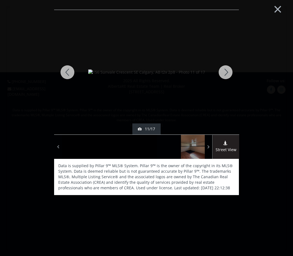
click at [226, 75] on div at bounding box center [225, 72] width 27 height 125
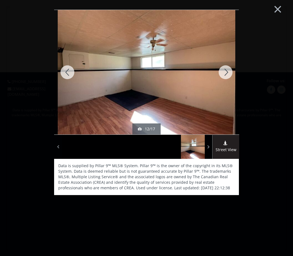
click at [224, 75] on div at bounding box center [225, 72] width 27 height 125
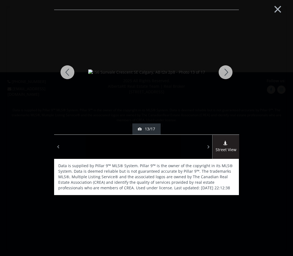
click at [74, 74] on div at bounding box center [67, 72] width 27 height 125
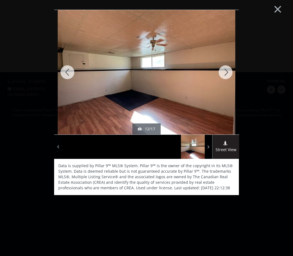
click at [225, 74] on div at bounding box center [225, 72] width 27 height 125
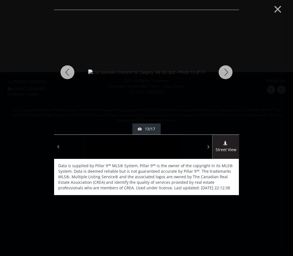
click at [224, 77] on div at bounding box center [225, 72] width 27 height 125
click at [227, 75] on div at bounding box center [225, 72] width 27 height 125
click at [225, 73] on div at bounding box center [225, 72] width 27 height 125
click at [227, 76] on div at bounding box center [225, 72] width 27 height 125
click at [226, 76] on div at bounding box center [225, 72] width 27 height 125
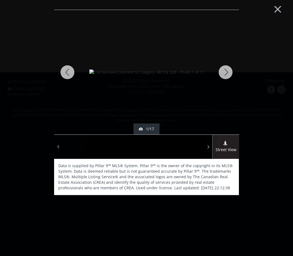
click at [74, 72] on div at bounding box center [67, 72] width 27 height 125
click at [71, 73] on div at bounding box center [67, 72] width 27 height 125
click at [70, 72] on div at bounding box center [67, 72] width 27 height 125
click at [72, 74] on div at bounding box center [67, 72] width 27 height 125
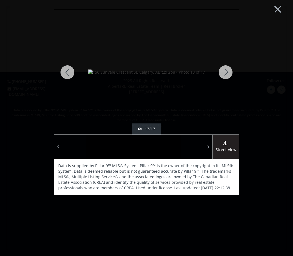
click at [68, 75] on div at bounding box center [67, 72] width 27 height 125
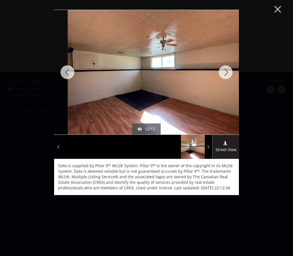
scroll to position [4, 0]
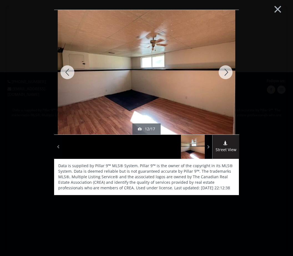
click at [188, 83] on img at bounding box center [146, 72] width 177 height 133
click at [193, 94] on img at bounding box center [146, 72] width 177 height 133
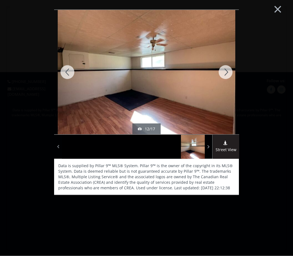
scroll to position [18, 0]
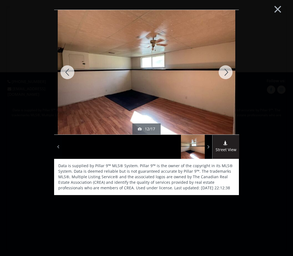
click at [186, 106] on img at bounding box center [146, 72] width 177 height 133
click at [195, 109] on img at bounding box center [146, 72] width 177 height 133
click at [147, 129] on div "12/17" at bounding box center [146, 129] width 17 height 6
click at [140, 130] on div "12/17" at bounding box center [146, 129] width 17 height 6
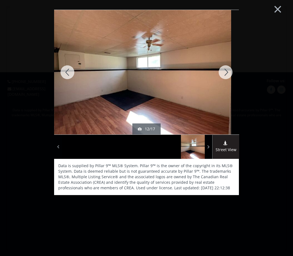
scroll to position [14, 0]
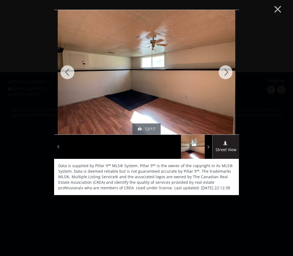
click at [228, 73] on div at bounding box center [225, 72] width 27 height 125
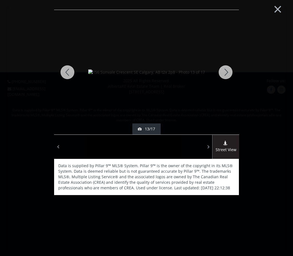
click at [276, 9] on button "×" at bounding box center [277, 8] width 30 height 23
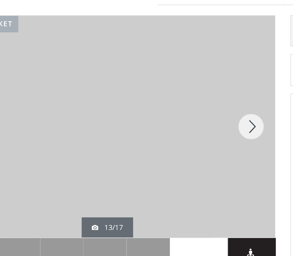
click at [164, 84] on div at bounding box center [177, 145] width 27 height 122
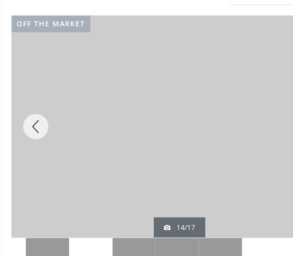
click at [22, 84] on div at bounding box center [19, 145] width 27 height 122
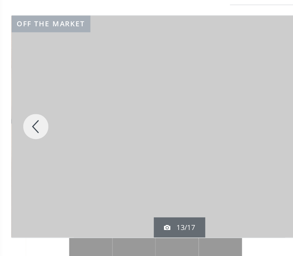
click at [20, 84] on div at bounding box center [19, 145] width 27 height 122
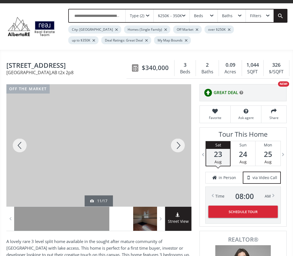
scroll to position [0, 0]
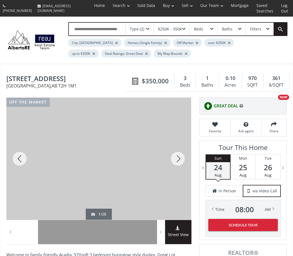
click at [148, 175] on div at bounding box center [98, 159] width 185 height 122
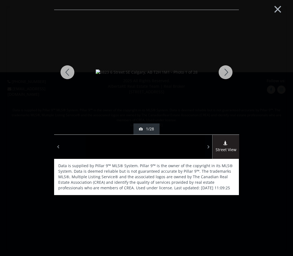
click at [226, 74] on div at bounding box center [225, 72] width 27 height 125
click at [228, 70] on div at bounding box center [225, 72] width 27 height 125
click at [227, 71] on div at bounding box center [225, 72] width 27 height 125
click at [228, 72] on div at bounding box center [225, 72] width 27 height 125
click at [227, 74] on div at bounding box center [225, 72] width 27 height 125
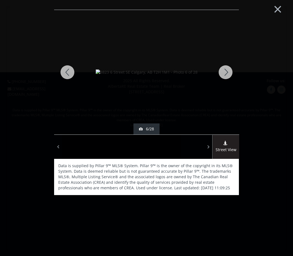
click at [227, 73] on div at bounding box center [225, 72] width 27 height 125
click at [226, 74] on div at bounding box center [225, 72] width 27 height 125
click at [227, 73] on div at bounding box center [225, 72] width 27 height 125
click at [227, 75] on div at bounding box center [225, 72] width 27 height 125
click at [226, 73] on div at bounding box center [225, 72] width 27 height 125
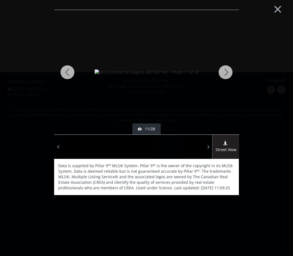
click at [225, 73] on div at bounding box center [225, 72] width 27 height 125
click at [224, 72] on div at bounding box center [225, 72] width 27 height 125
click at [225, 74] on div at bounding box center [225, 72] width 27 height 125
click at [226, 74] on div at bounding box center [225, 72] width 27 height 125
click at [226, 73] on div at bounding box center [225, 72] width 27 height 125
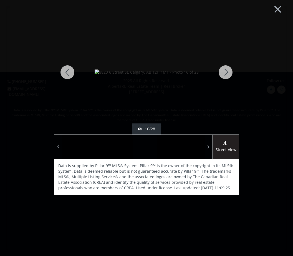
click at [228, 71] on div at bounding box center [225, 72] width 27 height 125
click at [229, 70] on div at bounding box center [225, 72] width 27 height 125
click at [226, 75] on div at bounding box center [225, 72] width 27 height 125
click at [228, 73] on div at bounding box center [225, 72] width 27 height 125
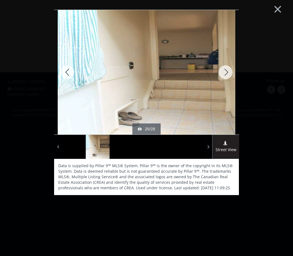
click at [229, 73] on div at bounding box center [225, 72] width 27 height 125
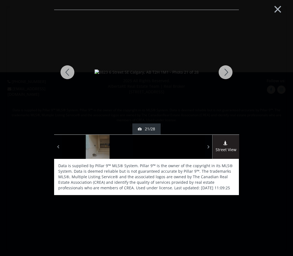
click at [229, 71] on div at bounding box center [225, 72] width 27 height 125
click at [229, 73] on div at bounding box center [225, 72] width 27 height 125
click at [227, 73] on div at bounding box center [225, 72] width 27 height 125
click at [227, 74] on div at bounding box center [225, 72] width 27 height 125
click at [227, 76] on div at bounding box center [225, 72] width 27 height 125
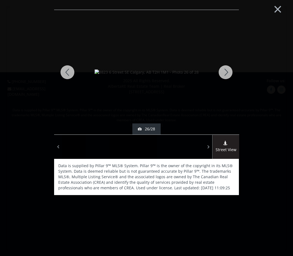
click at [226, 76] on div at bounding box center [225, 72] width 27 height 125
click at [227, 74] on div at bounding box center [225, 72] width 27 height 125
click at [227, 75] on div at bounding box center [225, 72] width 27 height 125
click at [226, 75] on div at bounding box center [225, 72] width 27 height 125
click at [228, 75] on div at bounding box center [225, 72] width 27 height 125
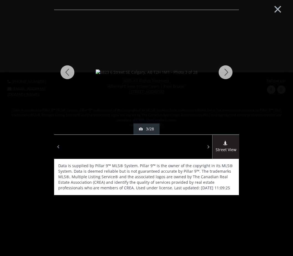
click at [230, 71] on div at bounding box center [225, 72] width 27 height 125
click at [229, 71] on div at bounding box center [225, 72] width 27 height 125
click at [278, 8] on button "×" at bounding box center [277, 8] width 30 height 23
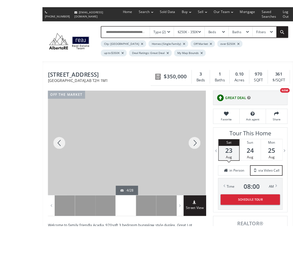
scroll to position [21, 0]
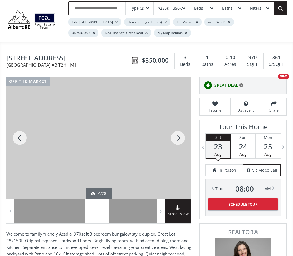
click at [178, 137] on div at bounding box center [177, 138] width 27 height 122
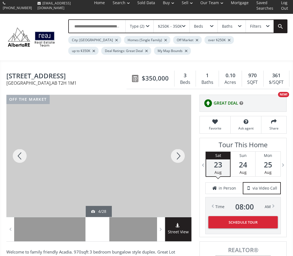
scroll to position [0, 0]
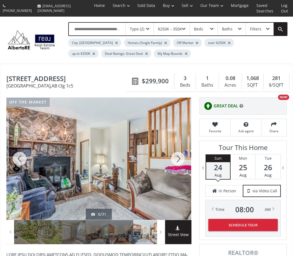
click at [179, 160] on div at bounding box center [177, 159] width 27 height 122
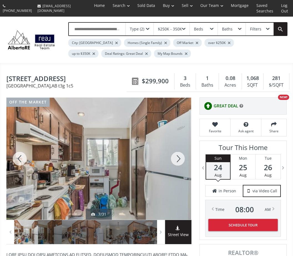
click at [179, 160] on div at bounding box center [177, 159] width 27 height 122
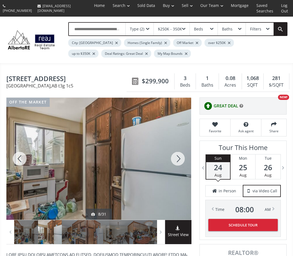
click at [180, 161] on div at bounding box center [177, 159] width 27 height 122
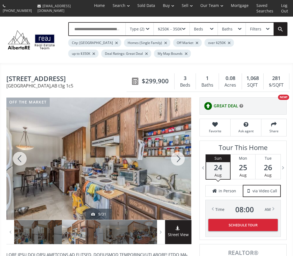
click at [180, 160] on div at bounding box center [177, 159] width 27 height 122
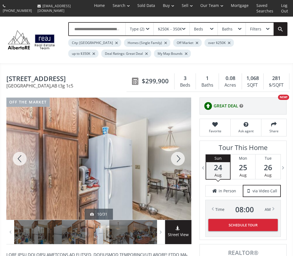
click at [180, 161] on div at bounding box center [177, 159] width 27 height 122
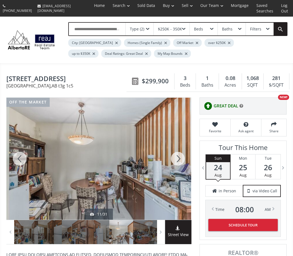
click at [180, 161] on div at bounding box center [177, 159] width 27 height 122
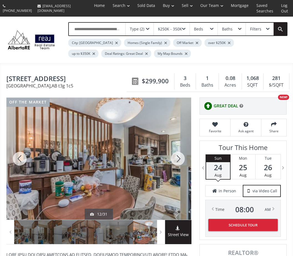
click at [179, 160] on div at bounding box center [177, 159] width 27 height 122
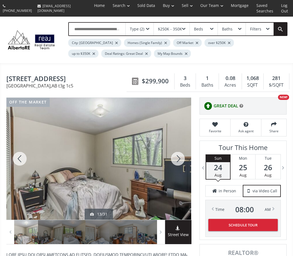
click at [177, 160] on div at bounding box center [177, 159] width 27 height 122
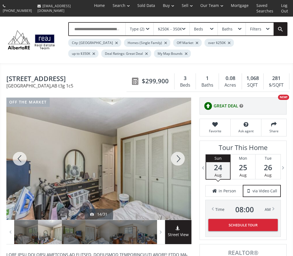
click at [177, 162] on div at bounding box center [177, 159] width 27 height 122
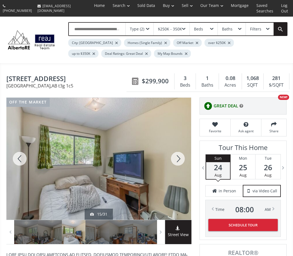
click at [179, 162] on div at bounding box center [177, 159] width 27 height 122
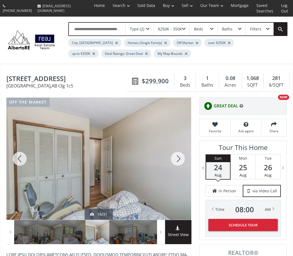
click at [177, 157] on div at bounding box center [177, 159] width 27 height 122
